Goal: Task Accomplishment & Management: Manage account settings

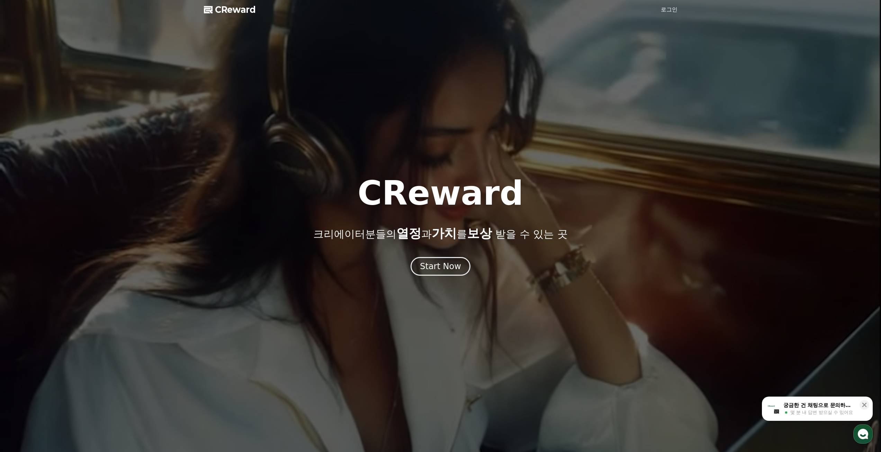
click at [672, 14] on div at bounding box center [440, 226] width 881 height 452
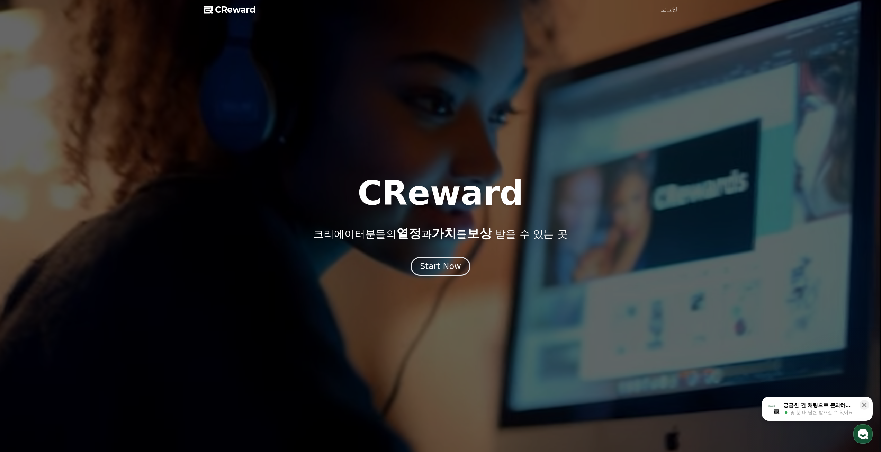
click at [673, 9] on link "로그인" at bounding box center [669, 10] width 17 height 8
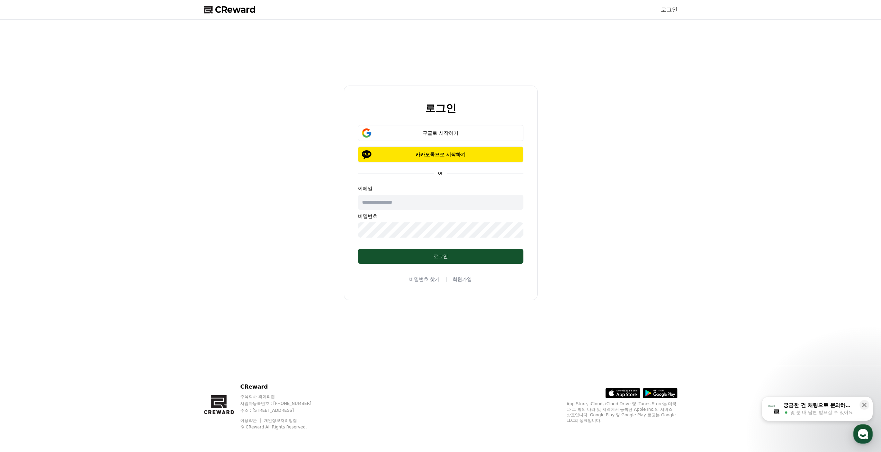
click at [412, 203] on input "text" at bounding box center [440, 202] width 165 height 15
click at [591, 197] on div "로그인 구글로 시작하기 카카오톡으로 시작하기 or 이메일 비밀번호 로그인 비밀번호 찾기 | 회원가입" at bounding box center [440, 193] width 479 height 340
click at [453, 131] on div "구글로 시작하기" at bounding box center [440, 132] width 145 height 7
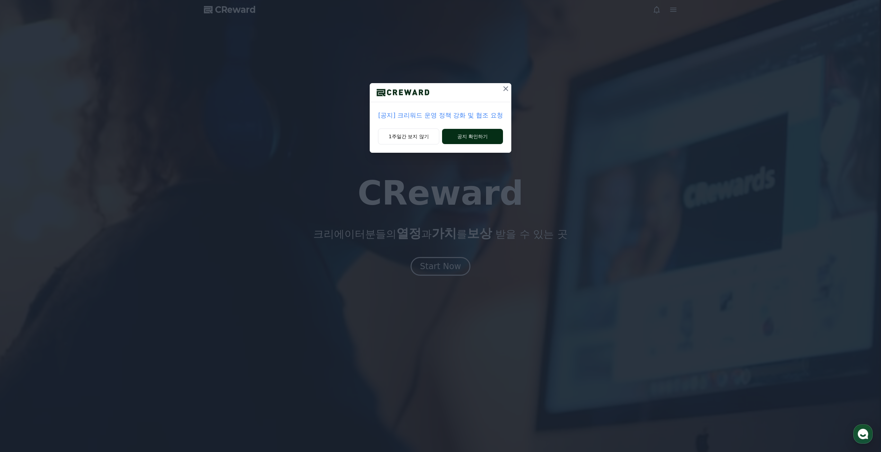
click at [476, 137] on button "공지 확인하기" at bounding box center [472, 136] width 61 height 15
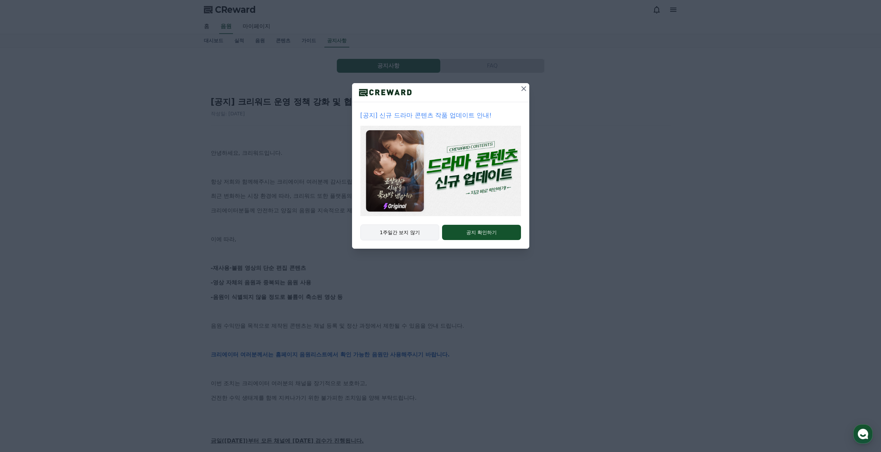
click at [405, 236] on button "1주일간 보지 않기" at bounding box center [399, 232] width 79 height 16
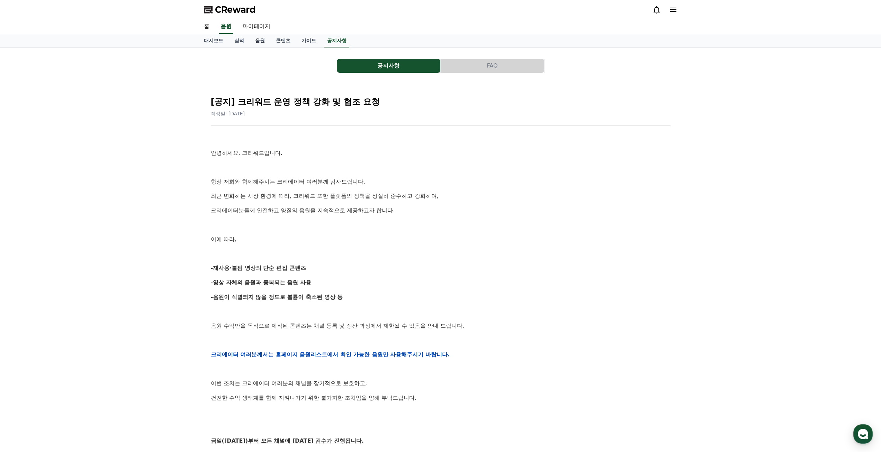
click at [262, 39] on link "음원" at bounding box center [260, 40] width 21 height 13
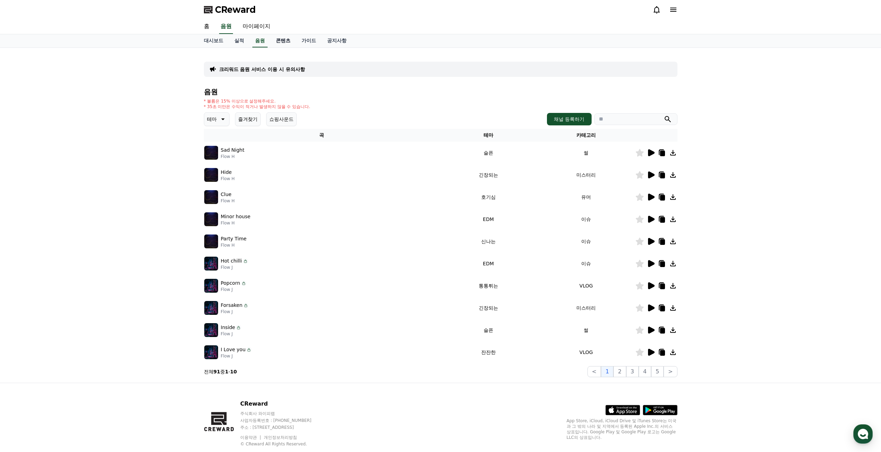
click at [287, 39] on link "콘텐츠" at bounding box center [283, 40] width 26 height 13
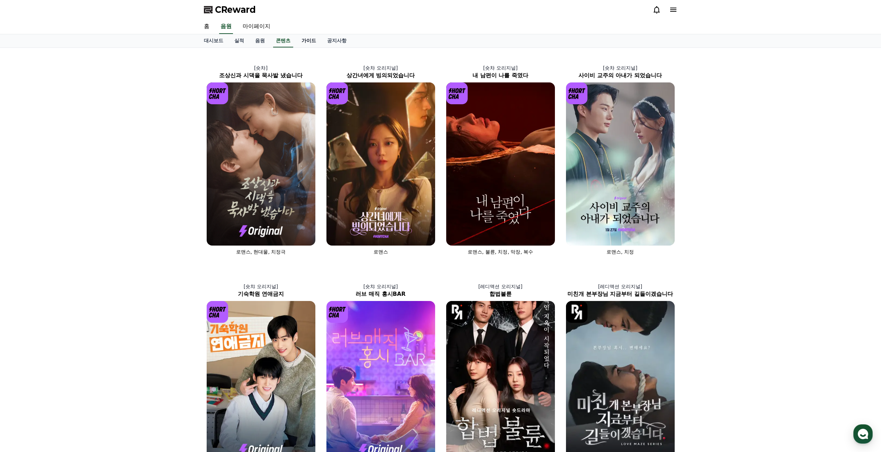
click at [306, 42] on link "가이드" at bounding box center [309, 40] width 26 height 13
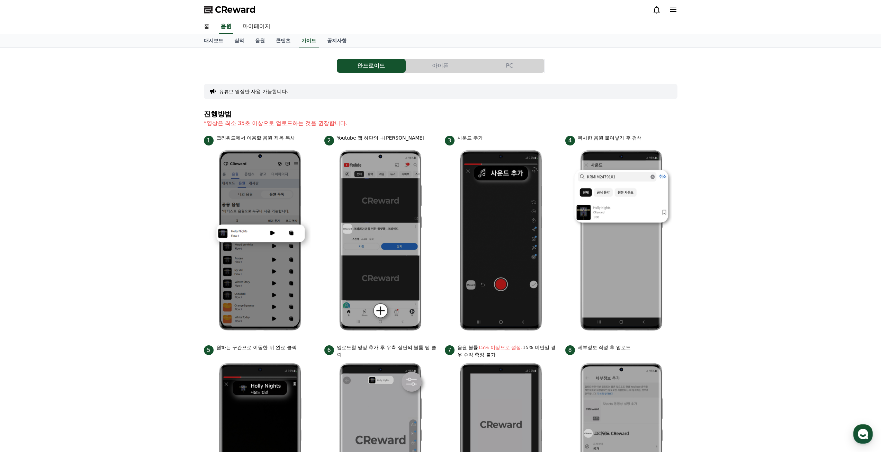
click at [241, 11] on span "CReward" at bounding box center [235, 9] width 41 height 11
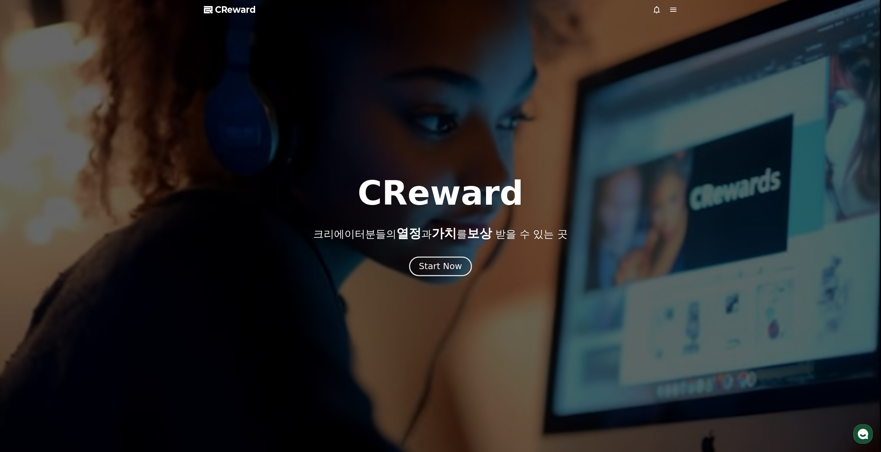
click at [448, 273] on button "Start Now" at bounding box center [440, 266] width 63 height 20
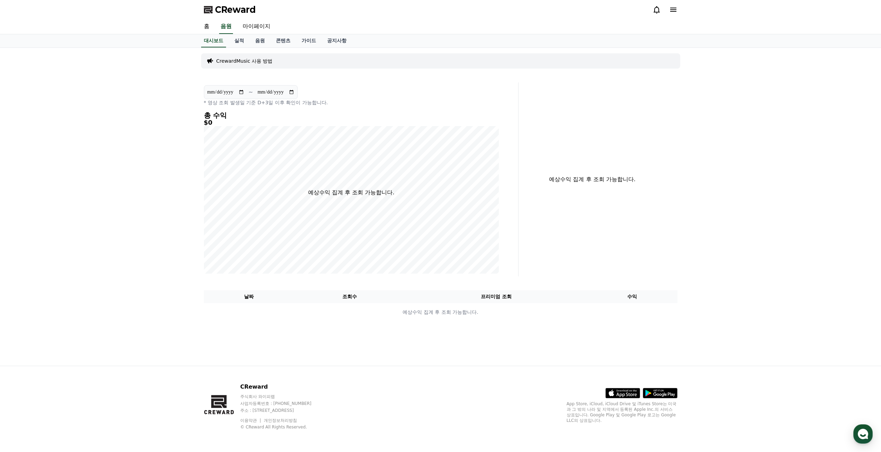
click at [673, 13] on icon at bounding box center [673, 10] width 8 height 8
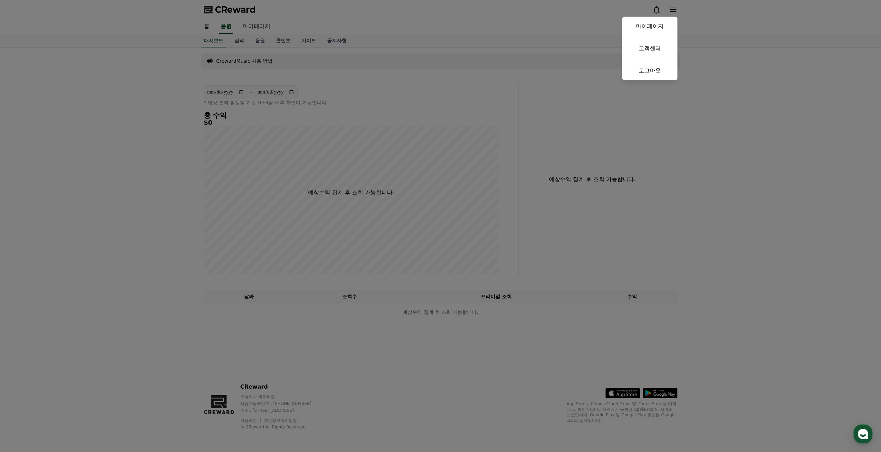
click at [671, 18] on link "마이페이지" at bounding box center [649, 26] width 55 height 19
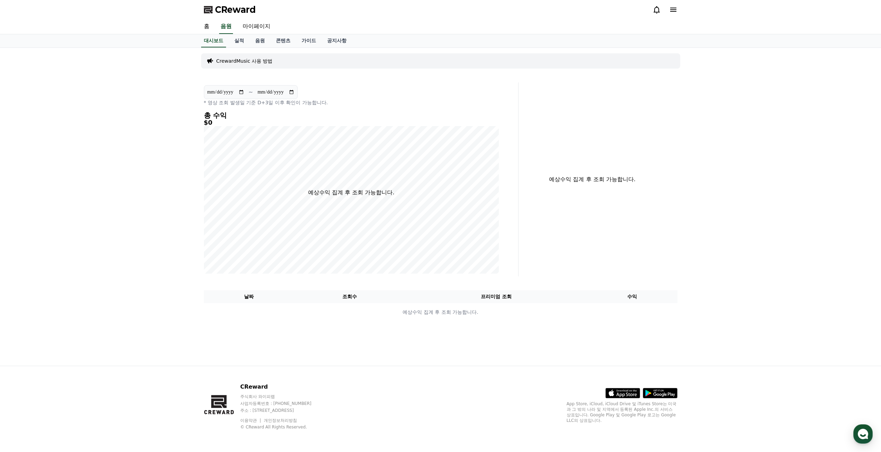
select select "**********"
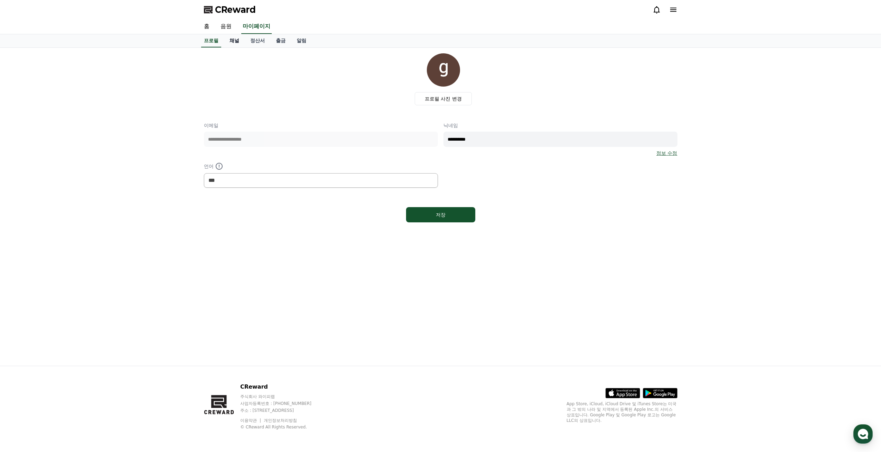
click at [236, 43] on link "채널" at bounding box center [234, 40] width 21 height 13
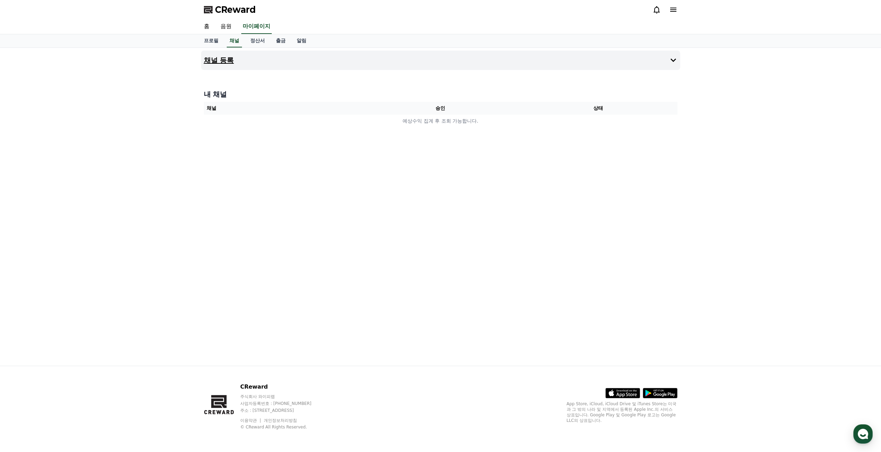
click at [654, 64] on button "채널 등록" at bounding box center [440, 60] width 479 height 19
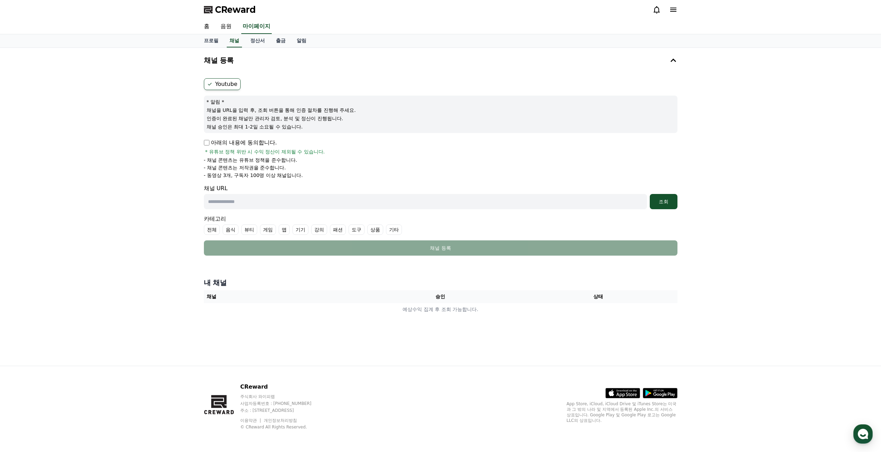
click at [397, 206] on input "text" at bounding box center [425, 201] width 443 height 15
paste input "**********"
type input "**********"
click at [667, 203] on div "조회" at bounding box center [664, 201] width 22 height 7
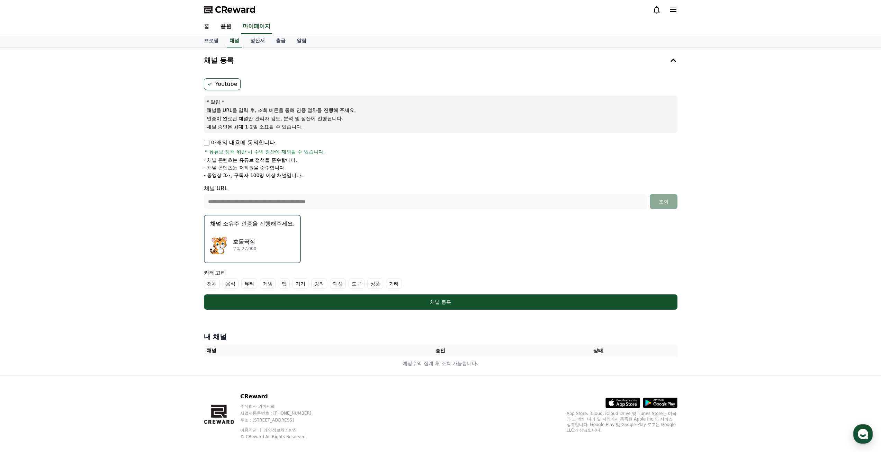
click at [271, 244] on div "호돌극장 구독 27,000" at bounding box center [252, 245] width 84 height 28
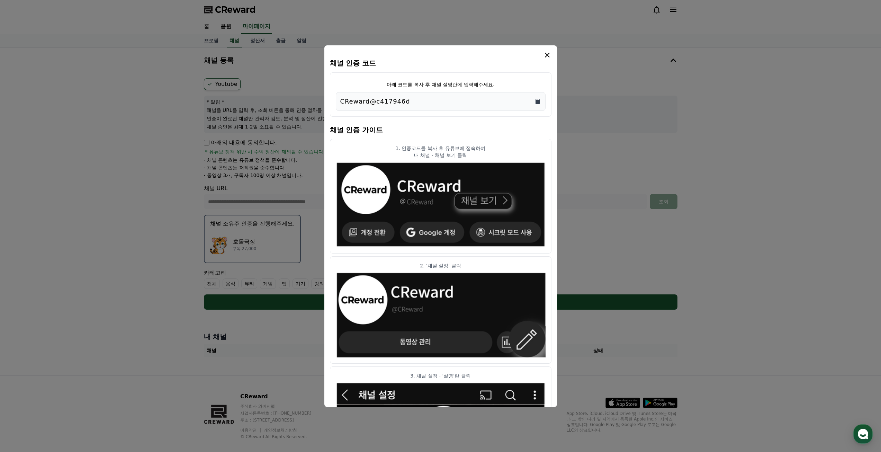
click at [537, 102] on icon "Copy to clipboard" at bounding box center [538, 101] width 4 height 5
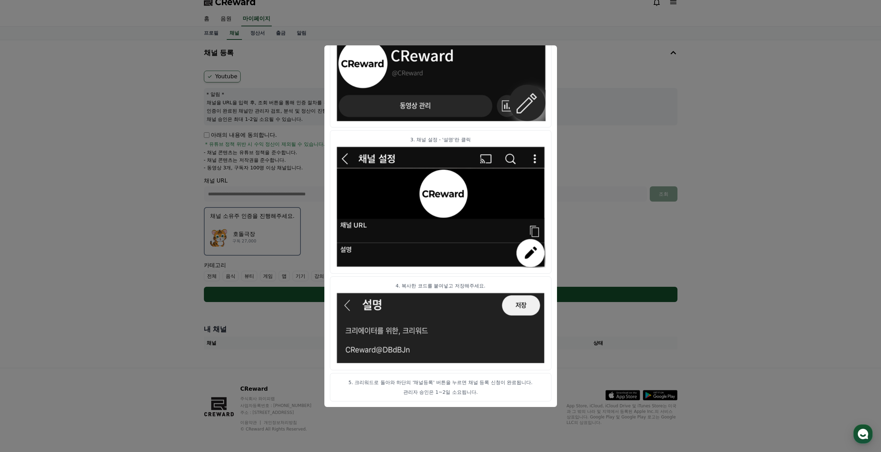
scroll to position [10, 0]
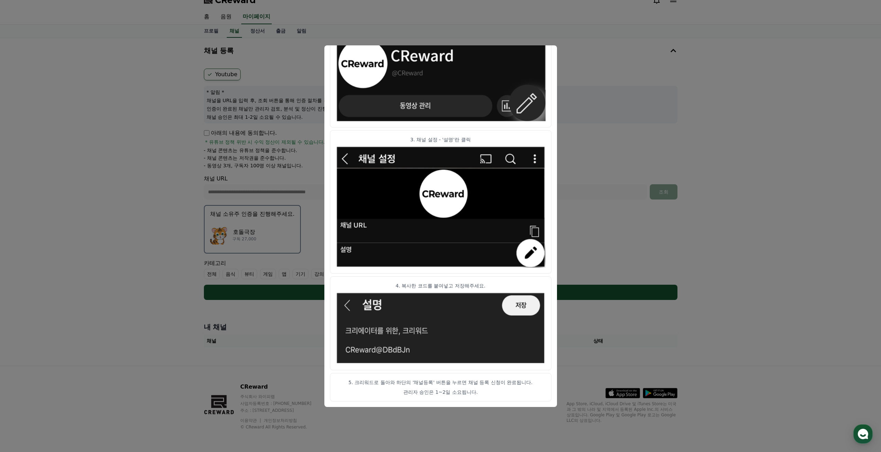
click at [656, 138] on button "close modal" at bounding box center [440, 226] width 881 height 452
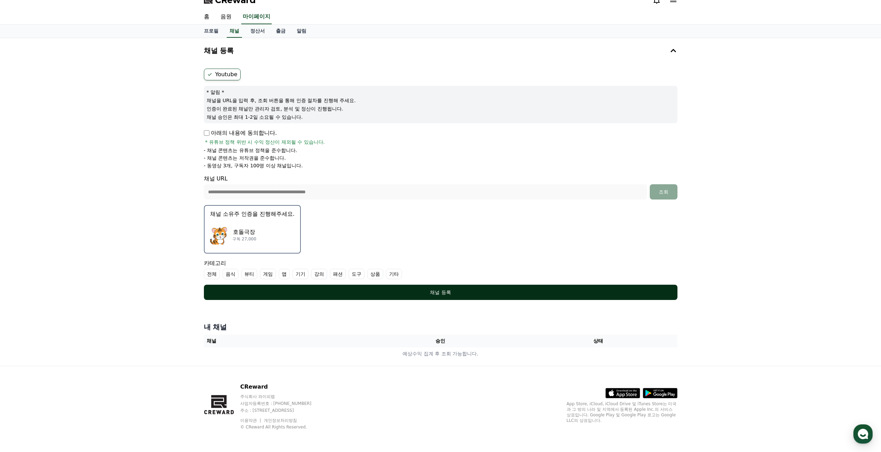
click at [401, 292] on div "채널 등록" at bounding box center [441, 292] width 446 height 7
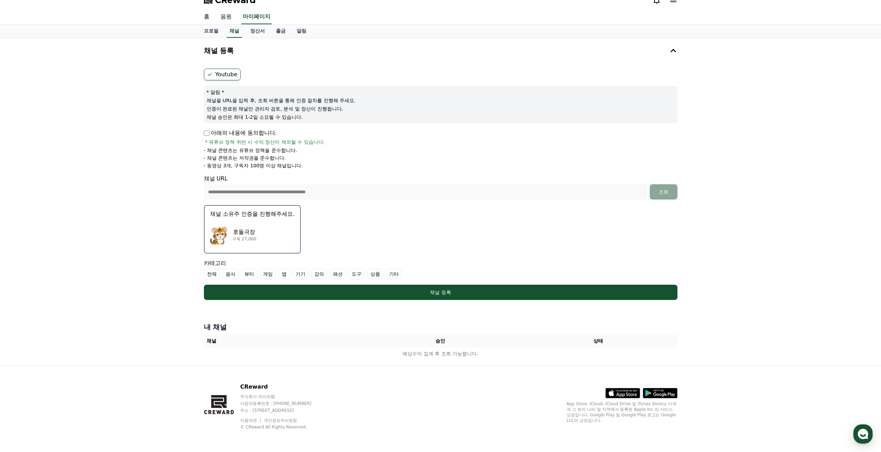
click at [394, 274] on label "기타" at bounding box center [394, 274] width 16 height 10
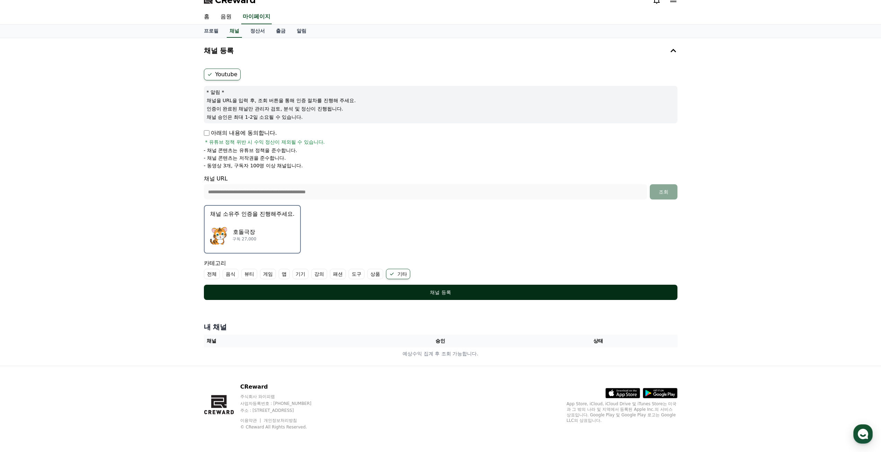
click at [422, 289] on div "채널 등록" at bounding box center [441, 292] width 446 height 7
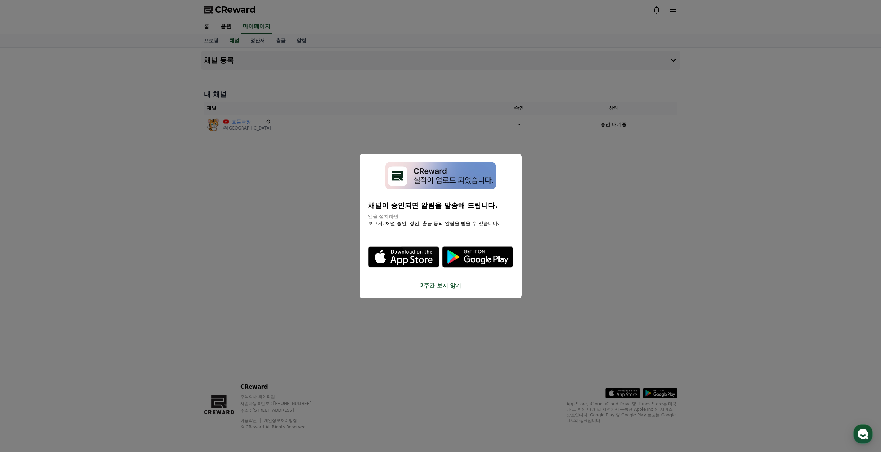
click at [438, 287] on button "2주간 보지 않기" at bounding box center [440, 285] width 145 height 8
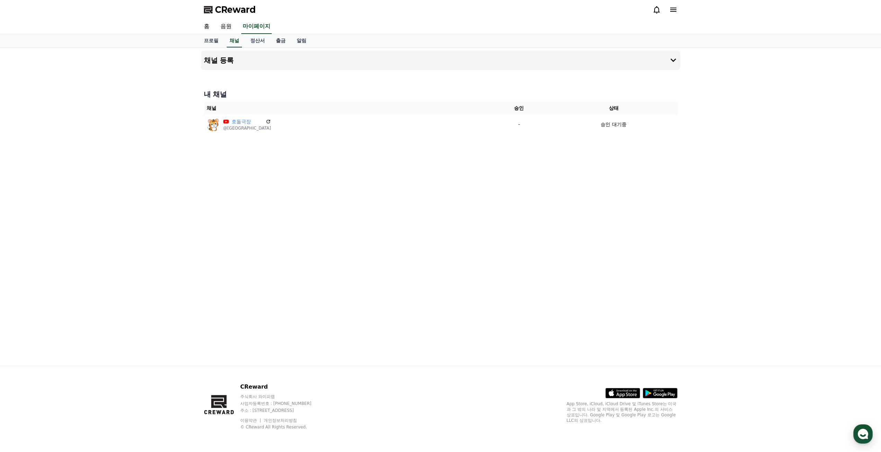
click at [670, 14] on div at bounding box center [665, 9] width 25 height 11
click at [674, 10] on icon at bounding box center [673, 10] width 6 height 4
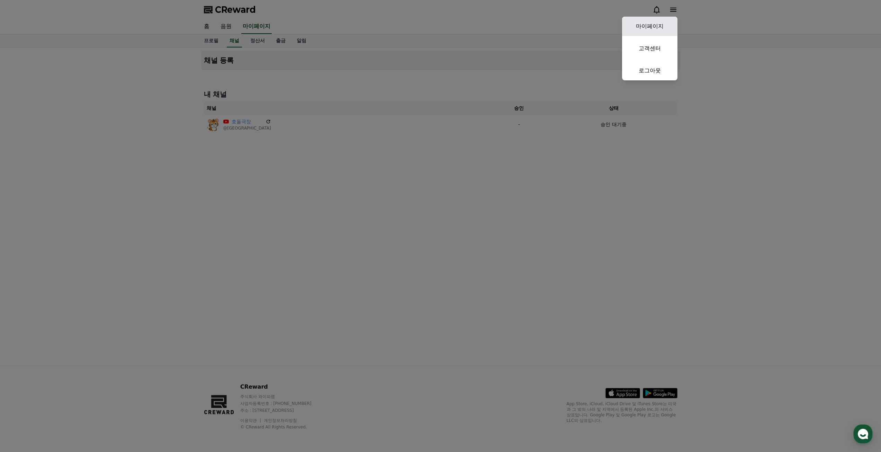
click at [662, 26] on link "마이페이지" at bounding box center [649, 26] width 55 height 19
select select "**********"
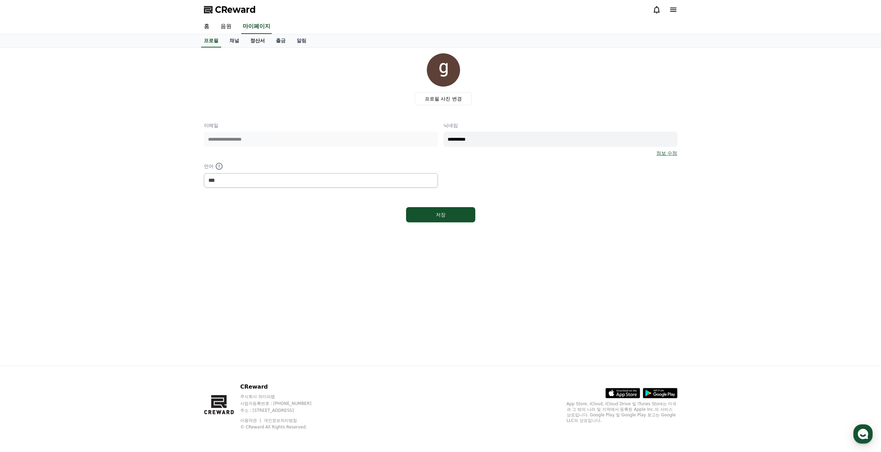
click at [258, 39] on link "정산서" at bounding box center [258, 40] width 26 height 13
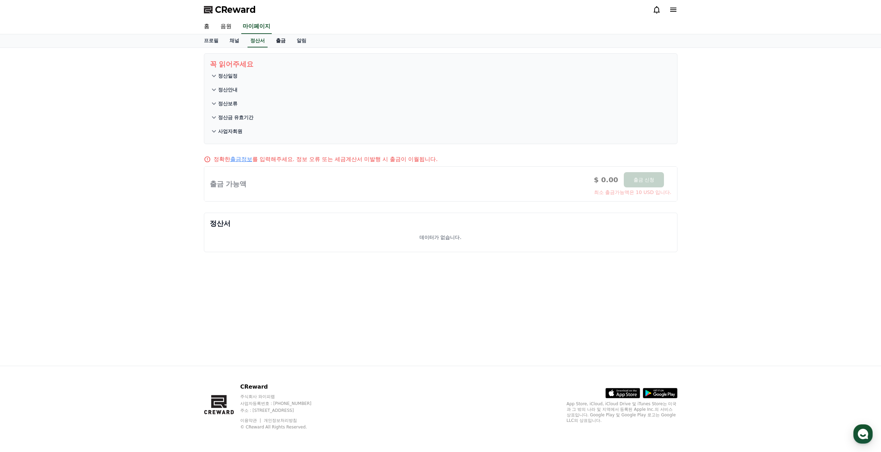
click at [280, 41] on link "출금" at bounding box center [280, 40] width 21 height 13
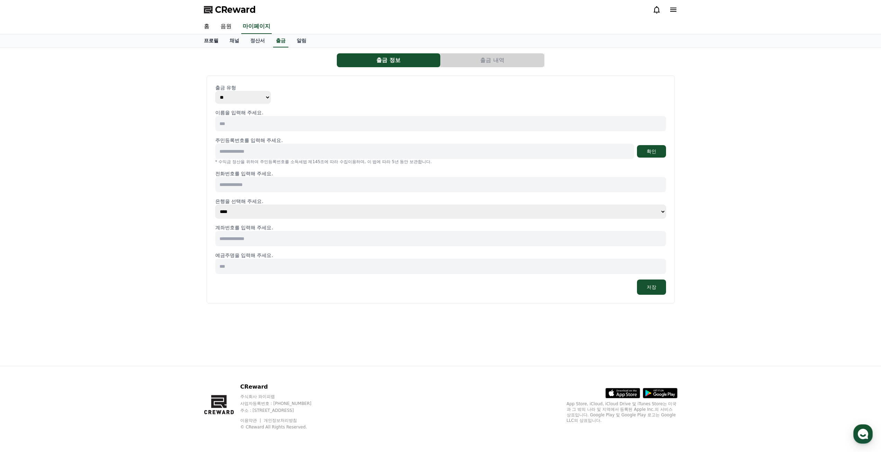
click at [214, 41] on link "프로필" at bounding box center [211, 40] width 26 height 13
select select "**********"
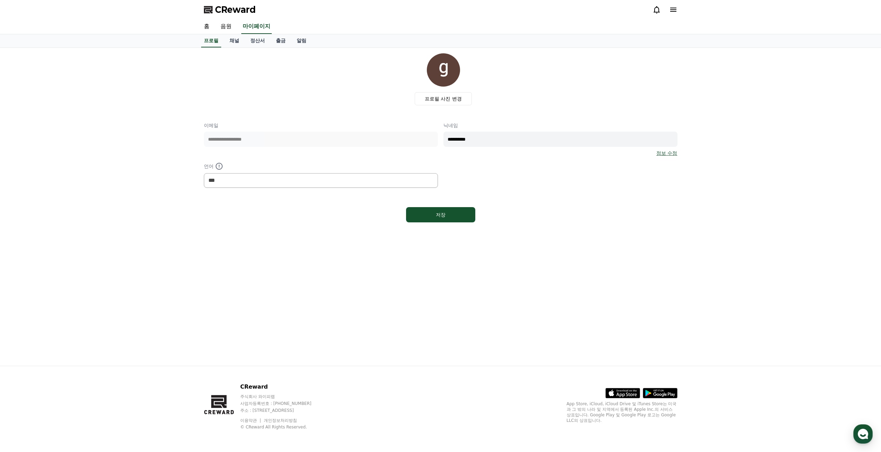
click at [230, 9] on span "CReward" at bounding box center [235, 9] width 41 height 11
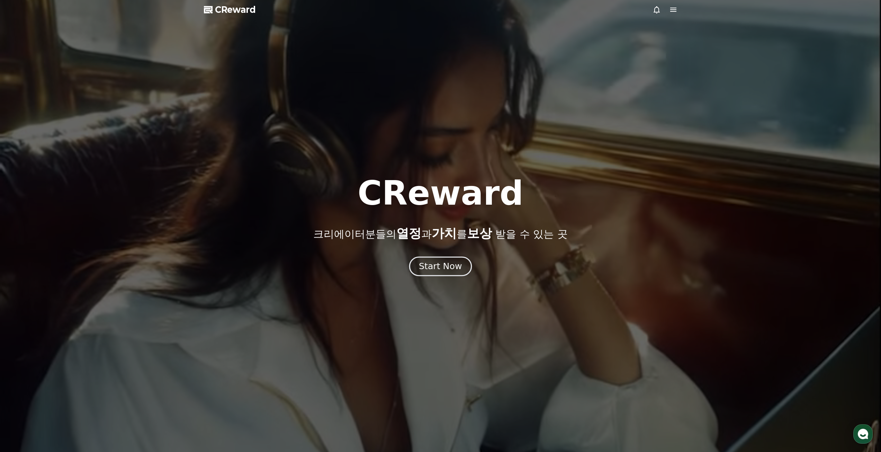
click at [441, 262] on div "Start Now" at bounding box center [440, 266] width 43 height 12
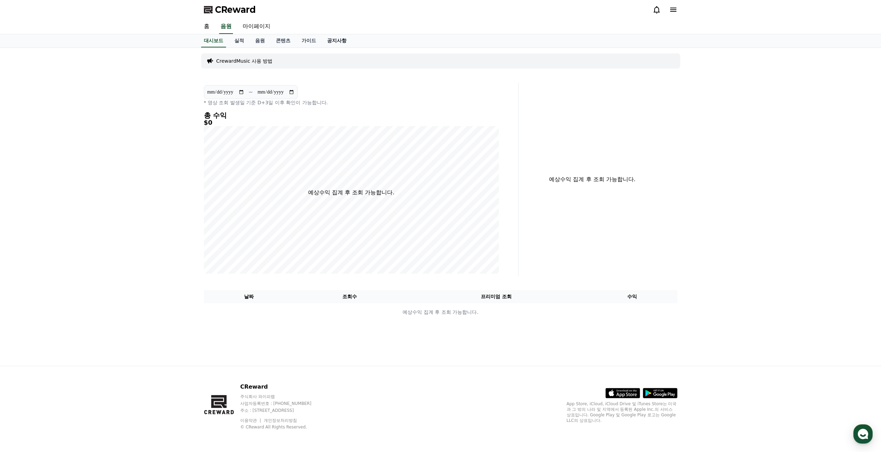
click at [340, 39] on link "공지사항" at bounding box center [337, 40] width 30 height 13
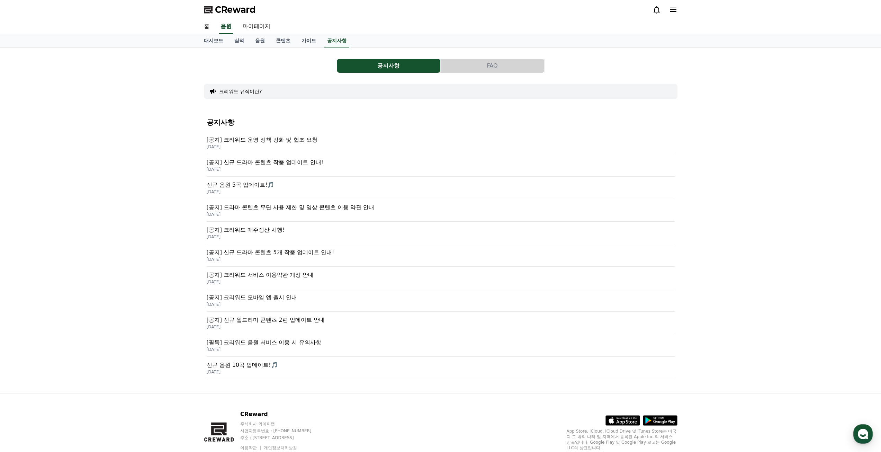
click at [310, 208] on p "[공지] 드라마 콘텐츠 무단 사용 제한 및 영상 콘텐츠 이용 약관 안내" at bounding box center [441, 207] width 468 height 8
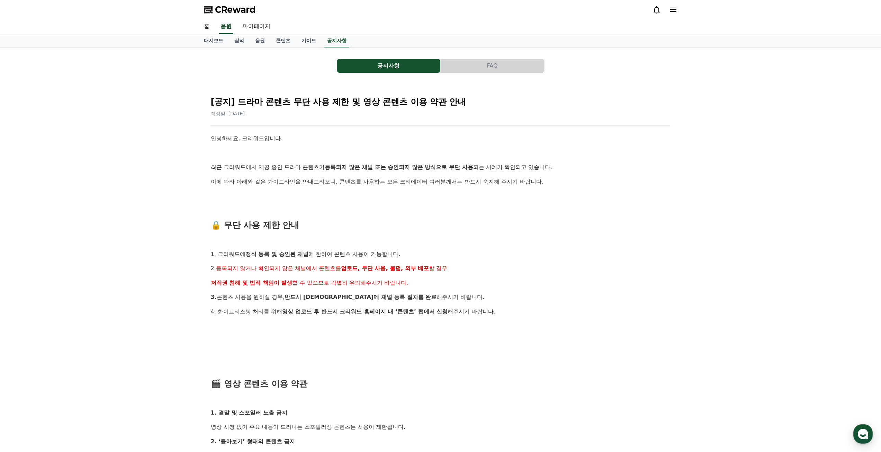
drag, startPoint x: 321, startPoint y: 179, endPoint x: 483, endPoint y: 180, distance: 161.7
click at [483, 180] on p "이에 따라 아래와 같은 가이드라인을 안내드리오니, 콘텐츠를 사용하는 모든 크리에이터 여러분께서는 반드시 숙지해 주시기 바랍니다." at bounding box center [441, 181] width 460 height 9
click at [280, 41] on link "콘텐츠" at bounding box center [283, 40] width 26 height 13
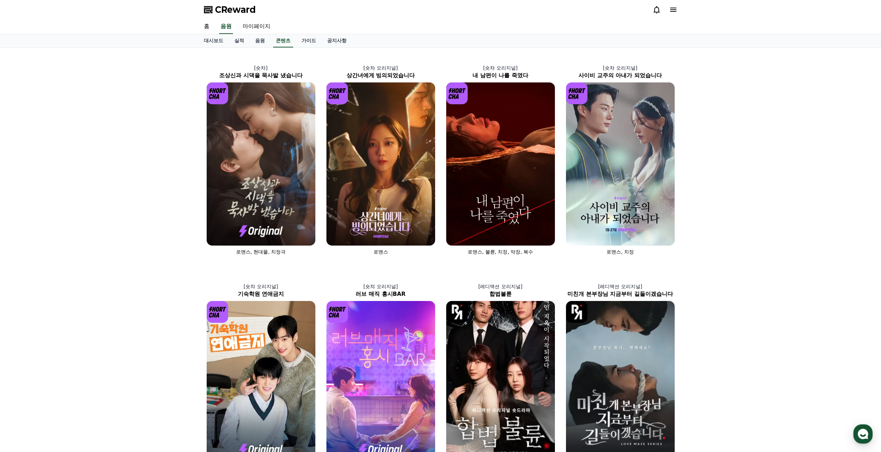
click at [675, 11] on icon at bounding box center [673, 10] width 8 height 8
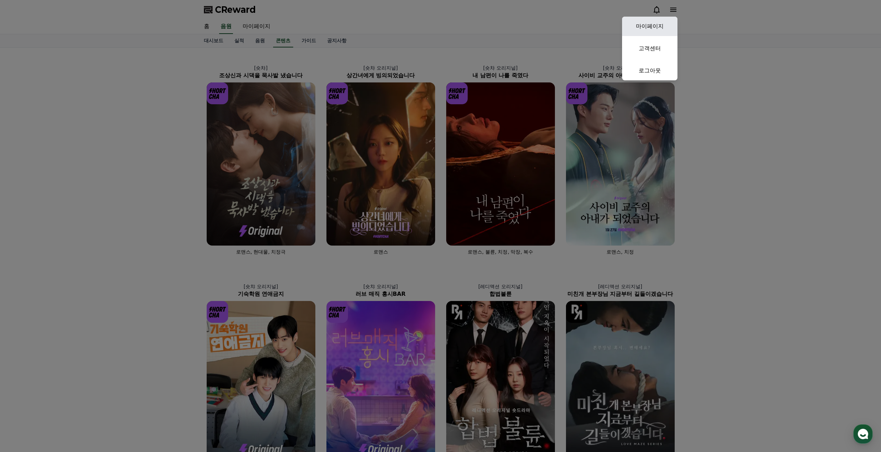
click at [662, 25] on link "마이페이지" at bounding box center [649, 26] width 55 height 19
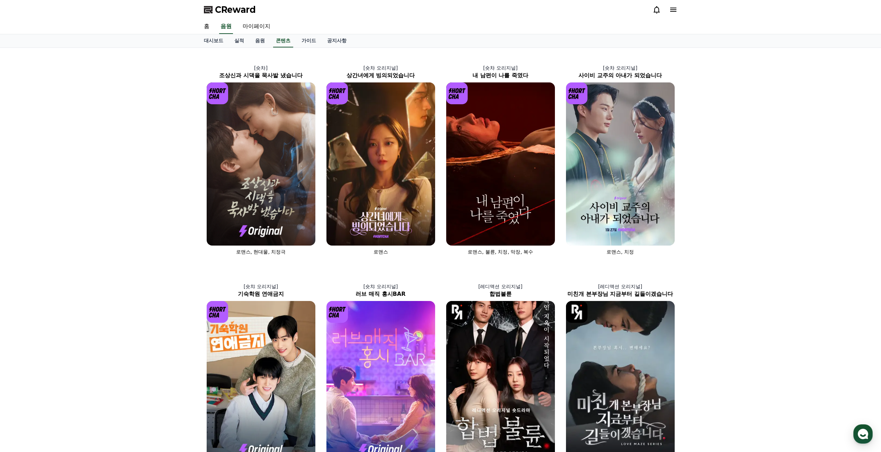
select select "**********"
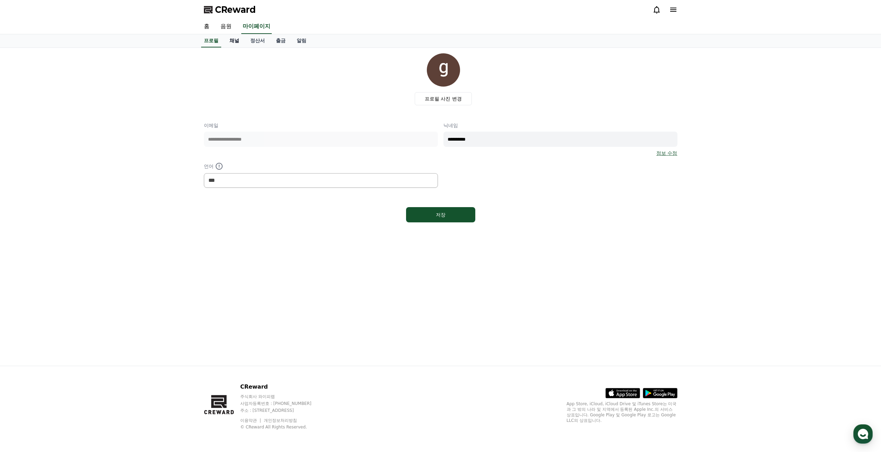
click at [237, 40] on link "채널" at bounding box center [234, 40] width 21 height 13
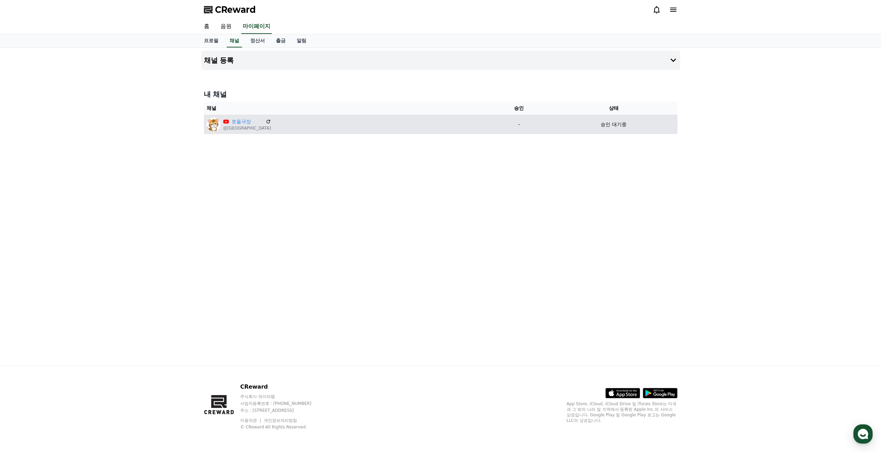
click at [433, 123] on div "호돌극장 @호돌극장" at bounding box center [346, 124] width 279 height 14
click at [613, 127] on p "승인 대기중" at bounding box center [614, 124] width 26 height 7
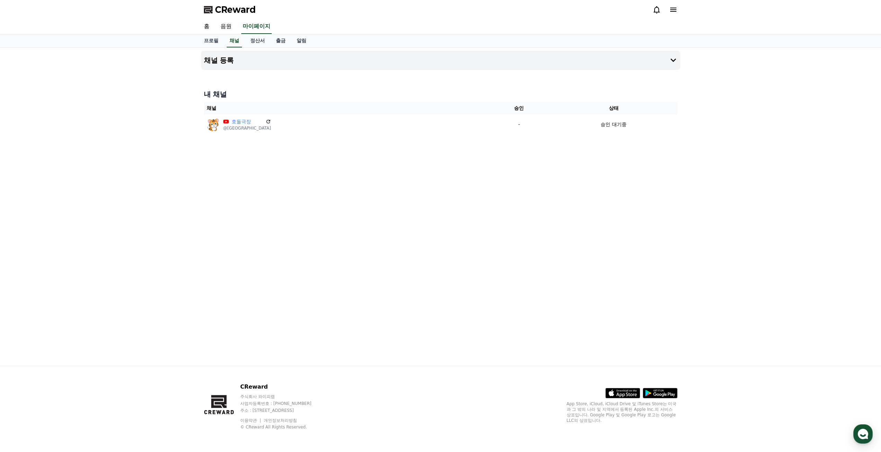
click at [326, 176] on div "채널 등록 내 채널 채널 승인 상태 호돌극장 @호돌극장 - 승인 대기중" at bounding box center [440, 207] width 485 height 318
click at [225, 28] on link "음원" at bounding box center [226, 26] width 22 height 15
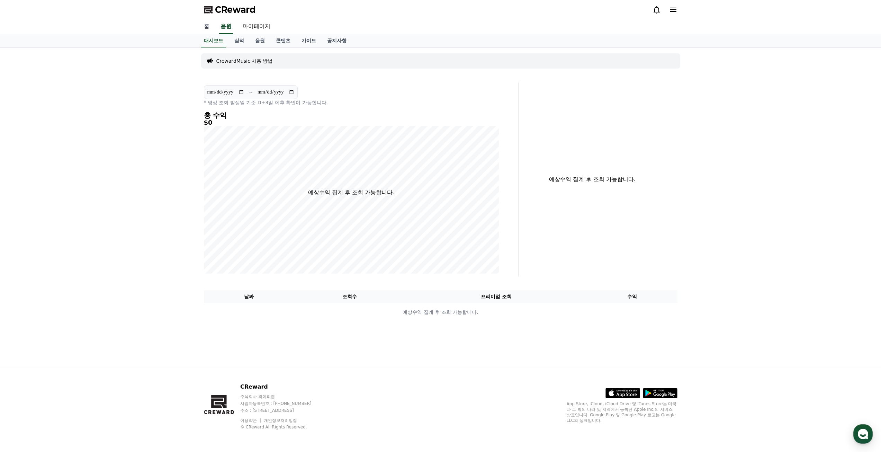
click at [211, 28] on link "홈" at bounding box center [206, 26] width 17 height 15
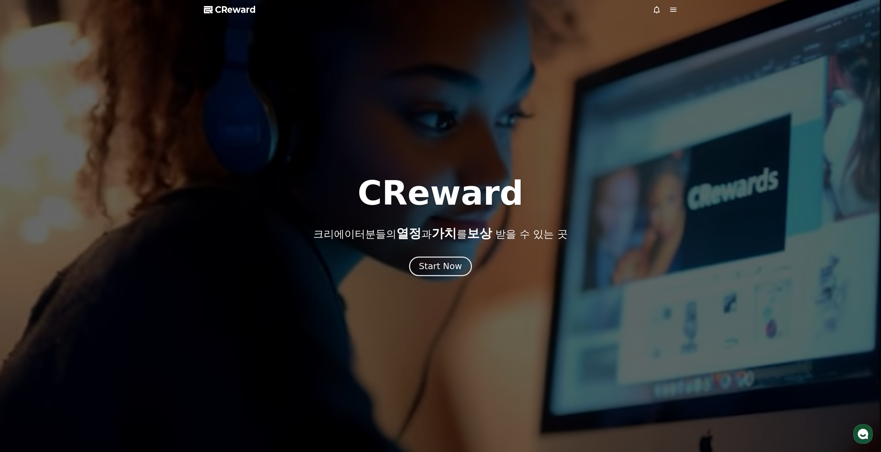
click at [435, 262] on div "Start Now" at bounding box center [440, 266] width 43 height 12
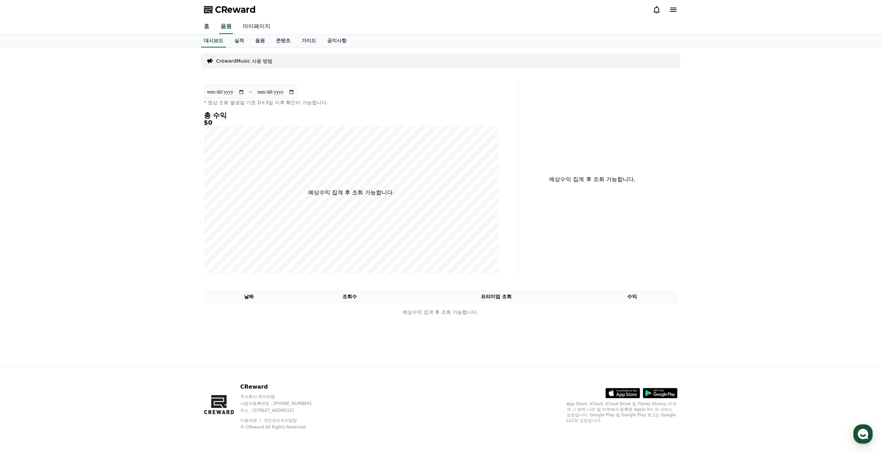
click at [227, 60] on p "CrewardMusic 사용 방법" at bounding box center [244, 60] width 56 height 7
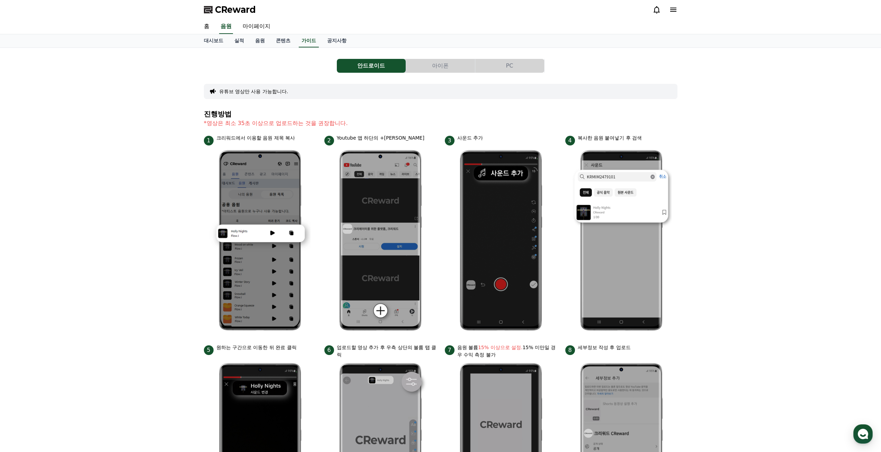
click at [446, 68] on button "아이폰" at bounding box center [440, 66] width 69 height 14
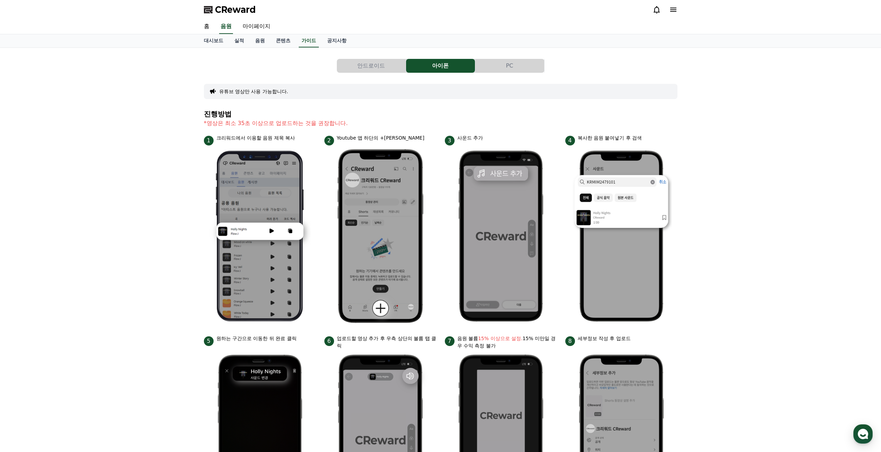
click at [509, 65] on button "PC" at bounding box center [509, 66] width 69 height 14
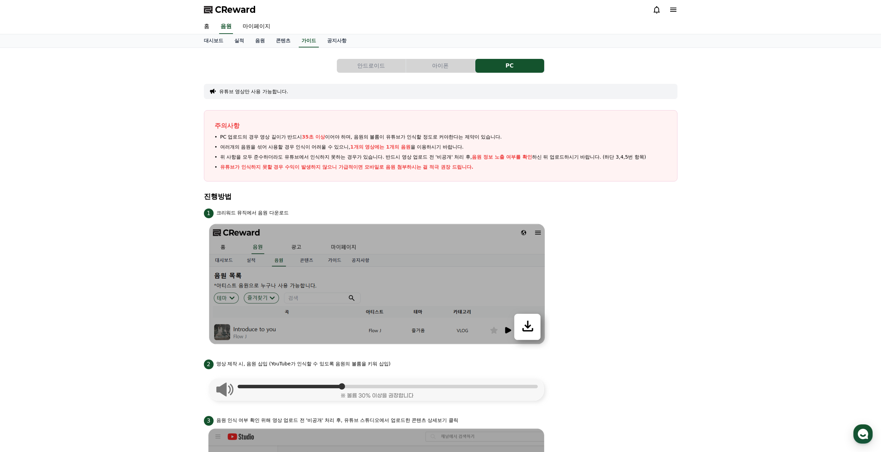
click at [424, 66] on button "아이폰" at bounding box center [440, 66] width 69 height 14
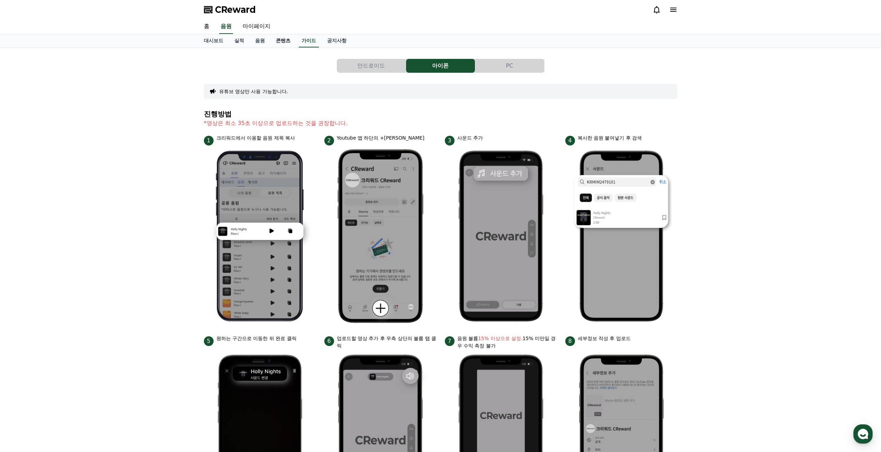
click at [287, 42] on link "콘텐츠" at bounding box center [283, 40] width 26 height 13
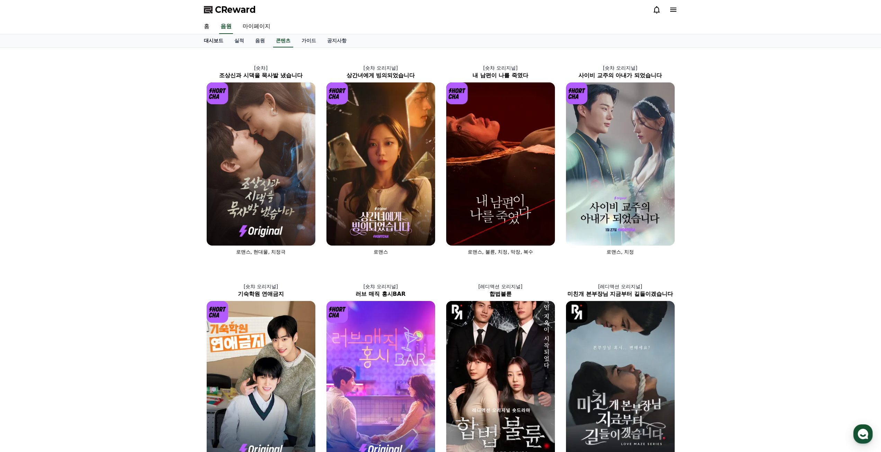
click at [215, 42] on link "대시보드" at bounding box center [213, 40] width 30 height 13
